Goal: Information Seeking & Learning: Learn about a topic

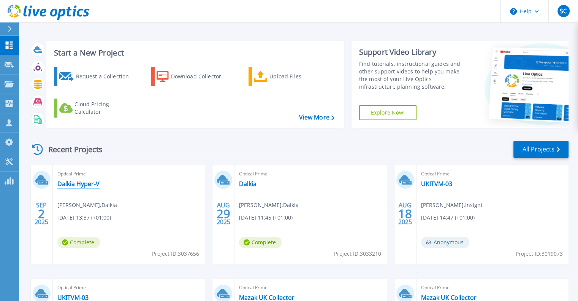
click at [88, 183] on link "Dalkia Hyper-V" at bounding box center [78, 184] width 42 height 8
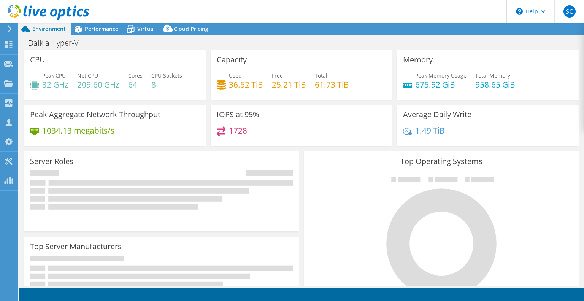
select select "USD"
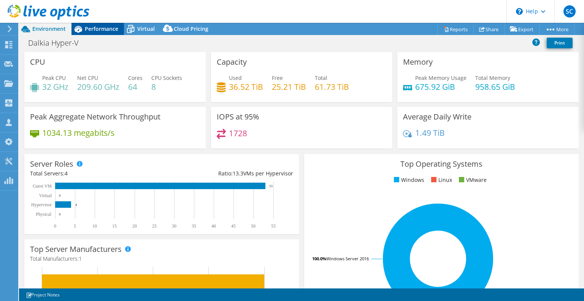
click at [103, 29] on span "Performance" at bounding box center [101, 28] width 33 height 7
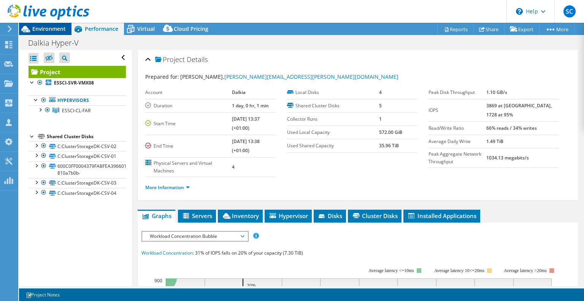
click at [55, 27] on span "Environment" at bounding box center [48, 28] width 33 height 7
